Goal: Information Seeking & Learning: Find specific fact

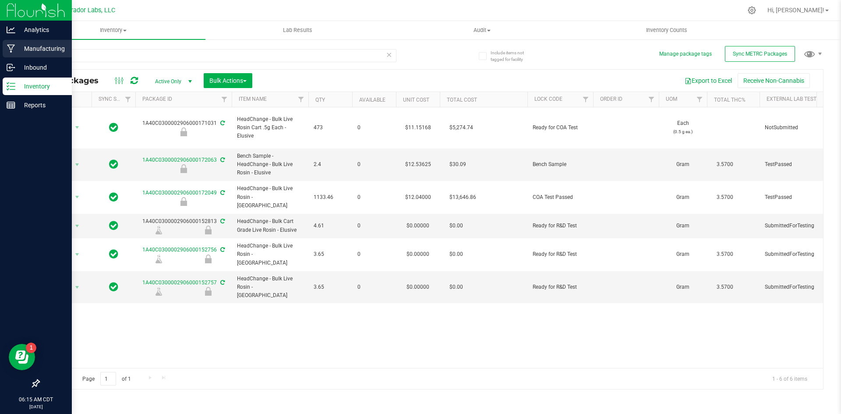
drag, startPoint x: 74, startPoint y: 56, endPoint x: 5, endPoint y: 57, distance: 69.6
click at [5, 57] on div "Analytics Manufacturing Inbound Inventory Reports 06:15 AM CDT [DATE] 09/25 Cur…" at bounding box center [420, 207] width 841 height 414
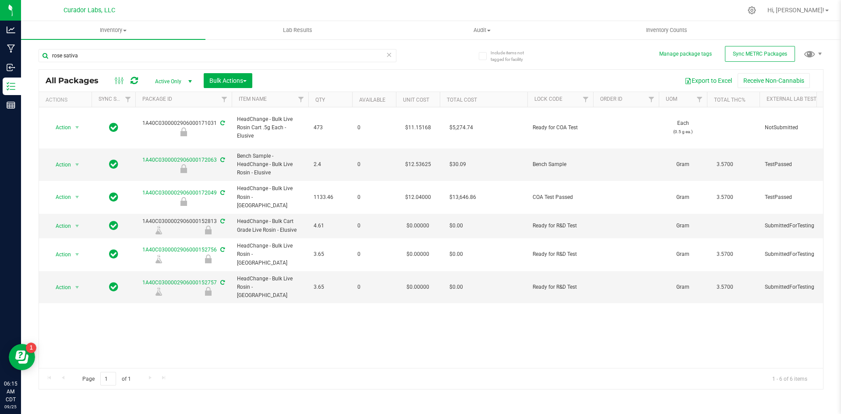
type input "rose sativa"
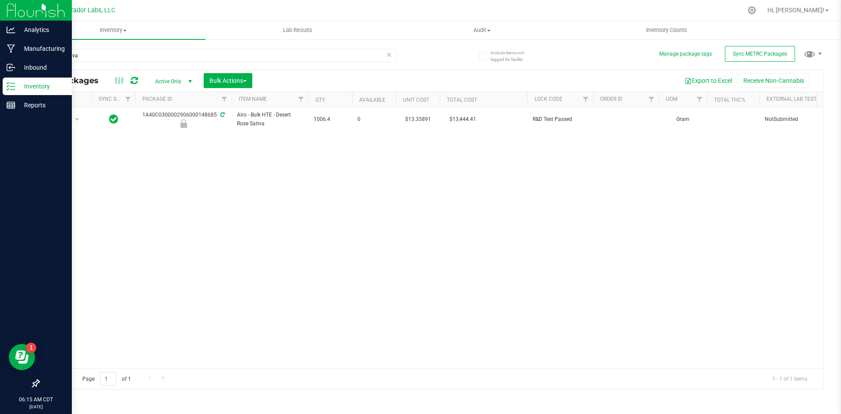
click at [32, 84] on p "Inventory" at bounding box center [41, 86] width 53 height 11
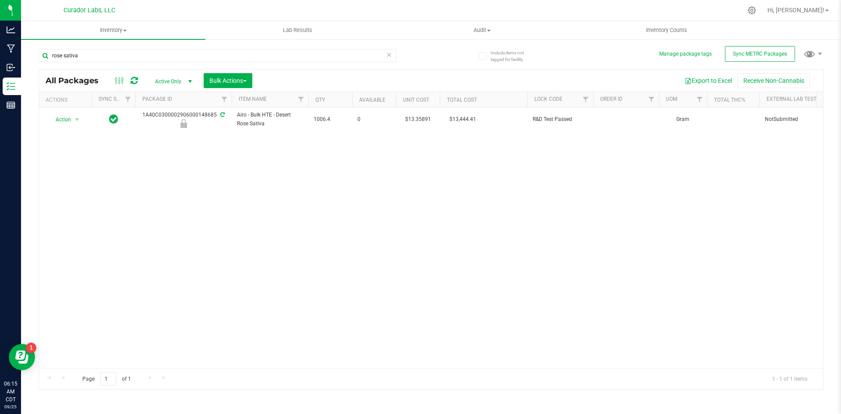
click at [389, 54] on icon at bounding box center [389, 54] width 6 height 11
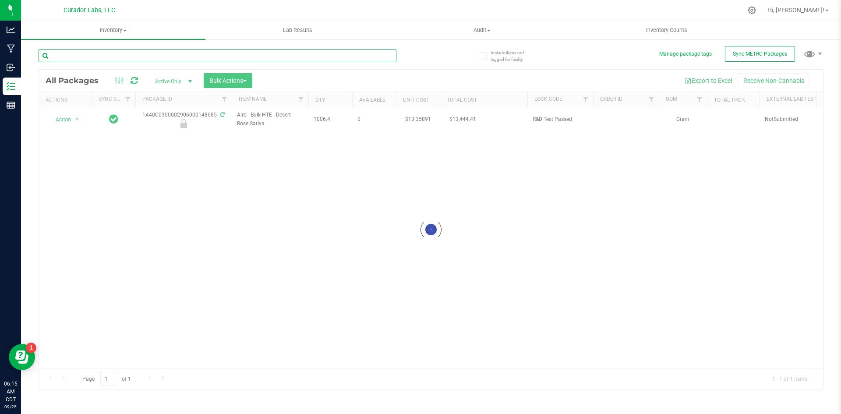
click at [239, 56] on input "text" at bounding box center [218, 55] width 358 height 13
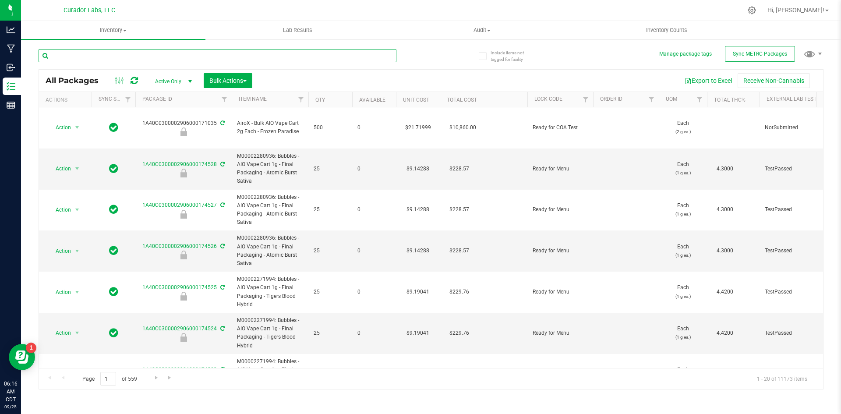
click at [105, 53] on input "text" at bounding box center [218, 55] width 358 height 13
type input "carib"
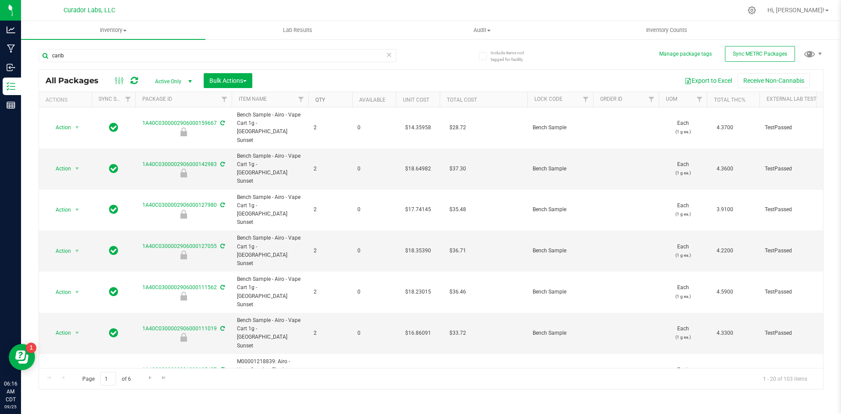
click at [320, 99] on link "Qty" at bounding box center [320, 100] width 10 height 6
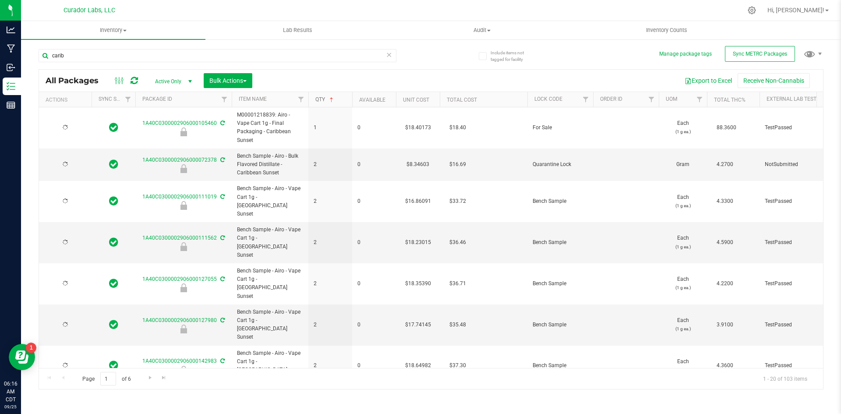
click at [320, 99] on link "Qty" at bounding box center [325, 99] width 20 height 6
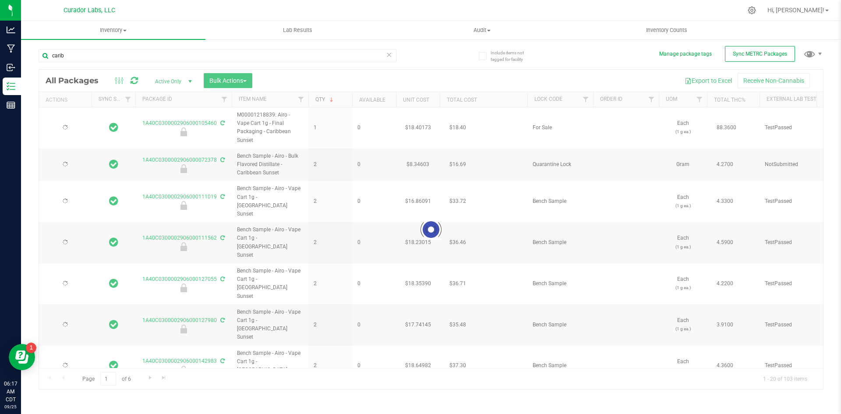
type input "[DATE]"
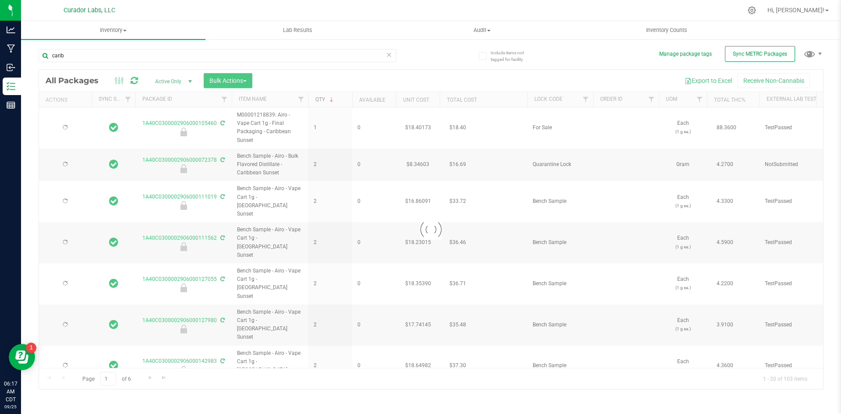
type input "[DATE]"
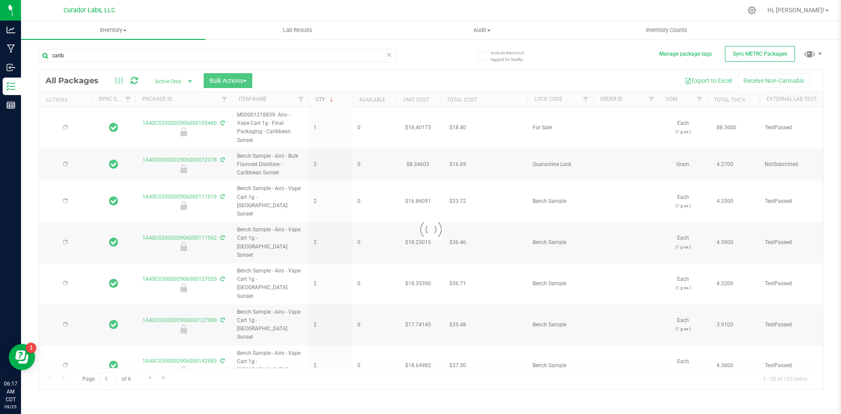
type input "[DATE]"
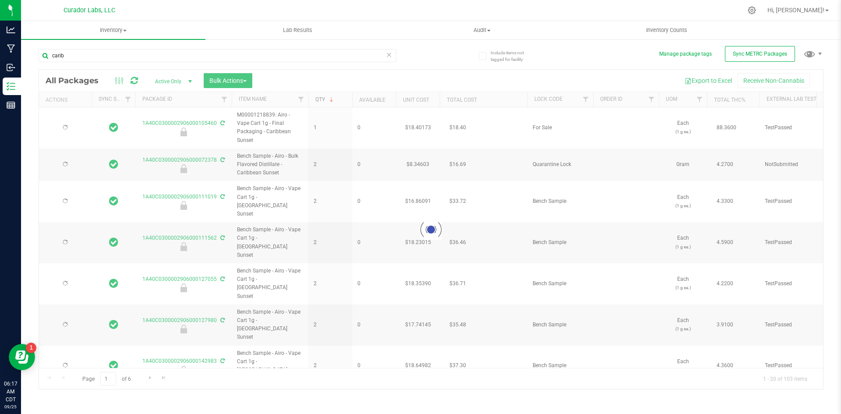
type input "[DATE]"
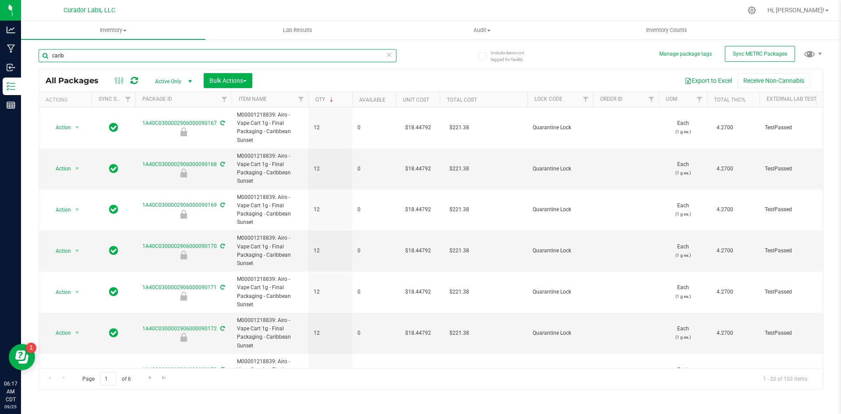
click at [110, 55] on input "carib" at bounding box center [218, 55] width 358 height 13
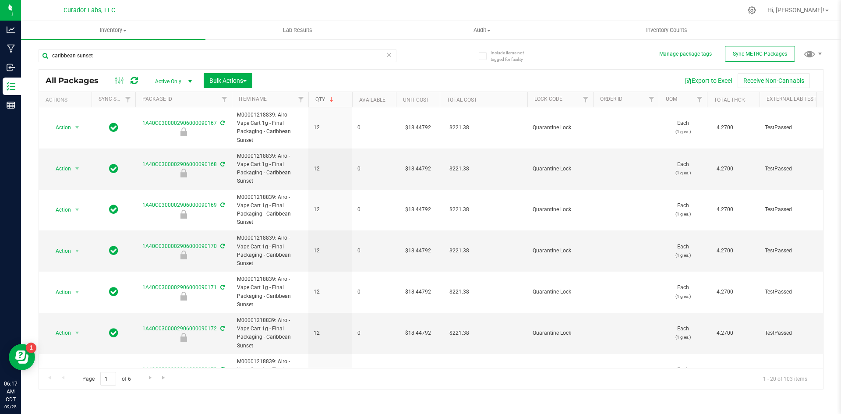
click at [318, 99] on link "Qty" at bounding box center [325, 99] width 20 height 6
click at [317, 100] on link "Qty" at bounding box center [320, 100] width 10 height 6
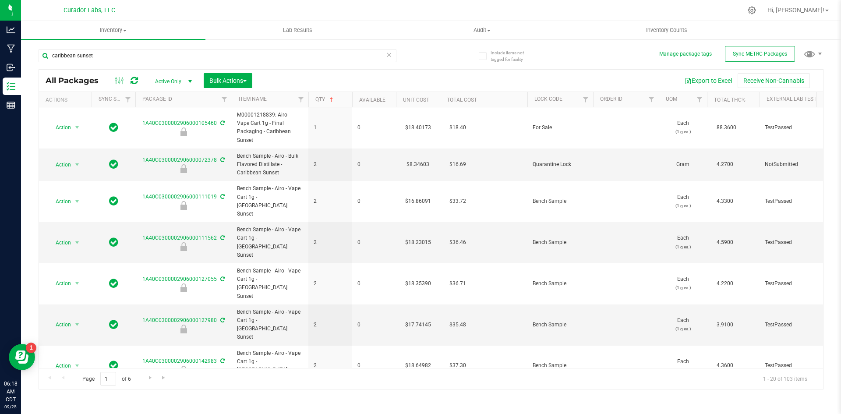
click at [453, 54] on div "caribbean sunset All Packages Active Only Active Only Lab Samples Locked All Ex…" at bounding box center [431, 215] width 785 height 349
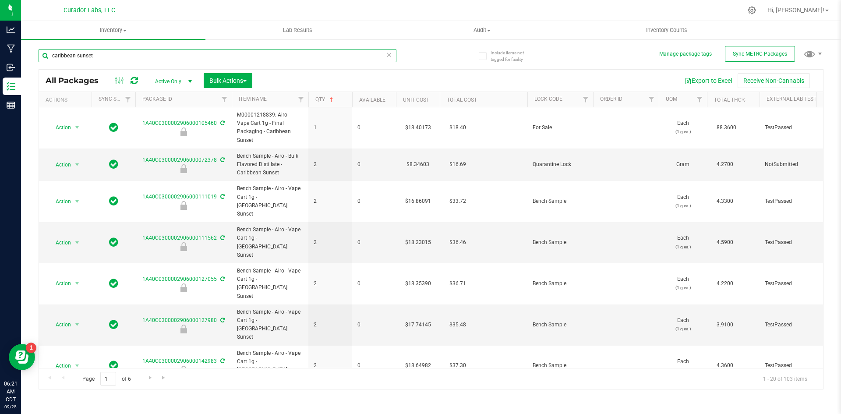
click at [153, 55] on input "caribbean sunset" at bounding box center [218, 55] width 358 height 13
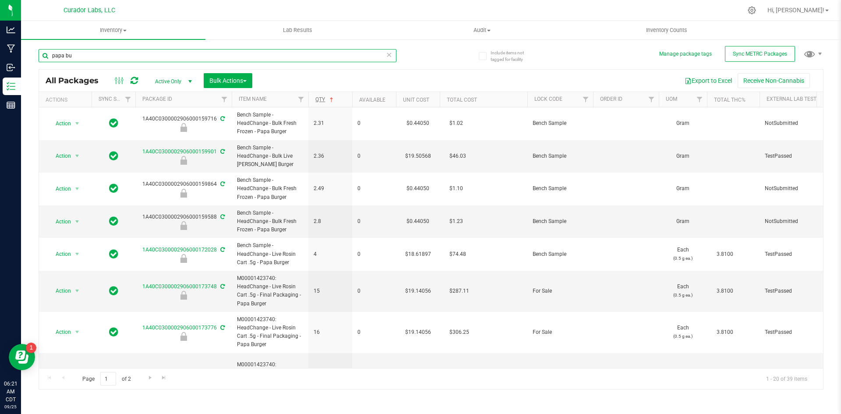
type input "papa bu"
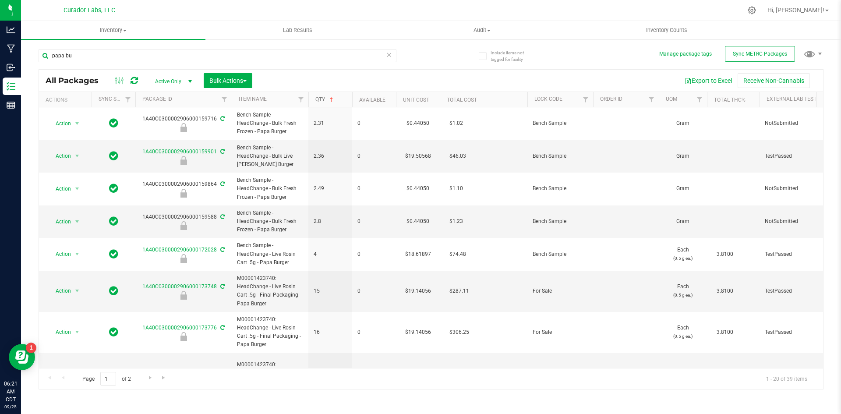
click at [331, 101] on span at bounding box center [331, 99] width 7 height 7
